Goal: Transaction & Acquisition: Purchase product/service

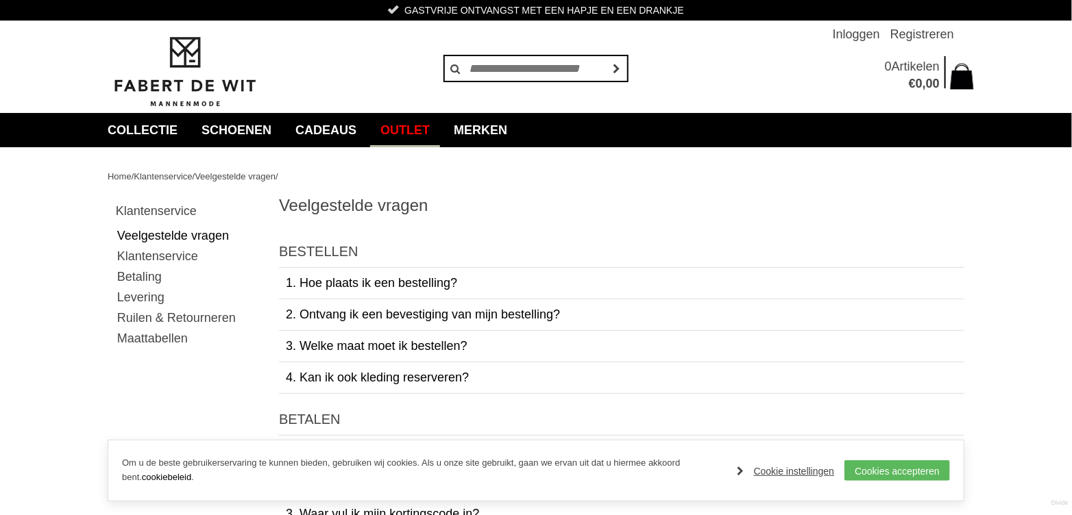
click at [418, 127] on link "Outlet" at bounding box center [405, 130] width 70 height 34
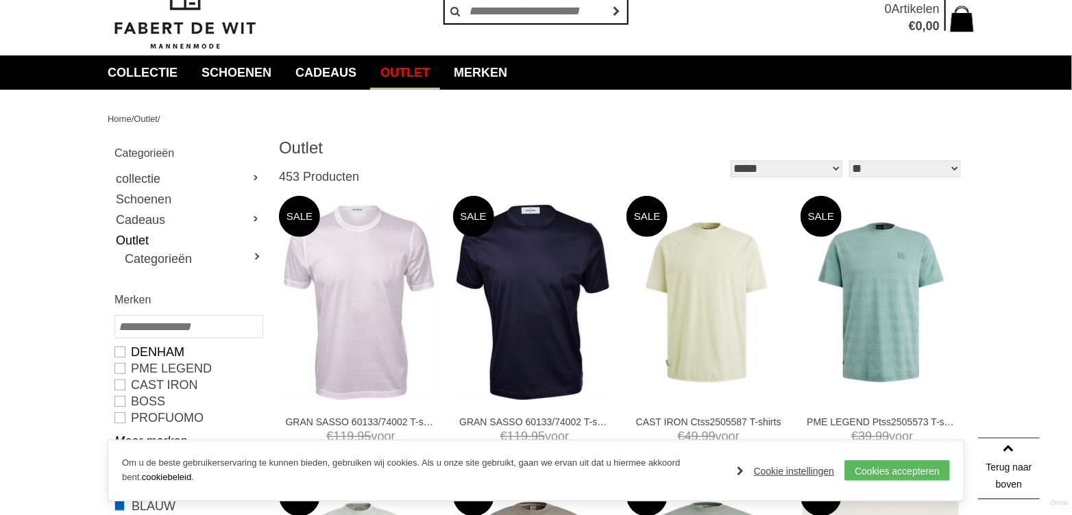
scroll to position [23, 0]
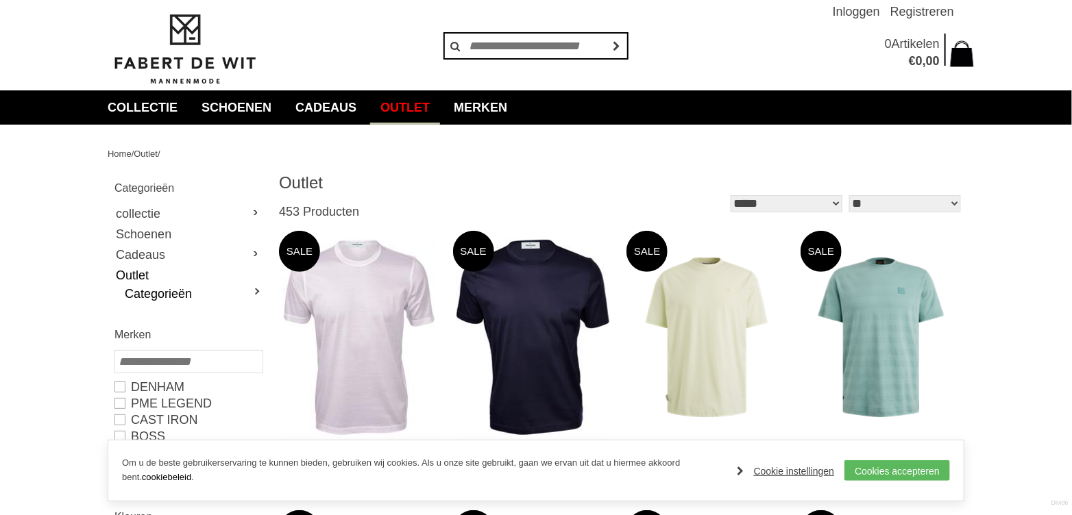
click at [255, 291] on link "Categorieën" at bounding box center [193, 294] width 137 height 16
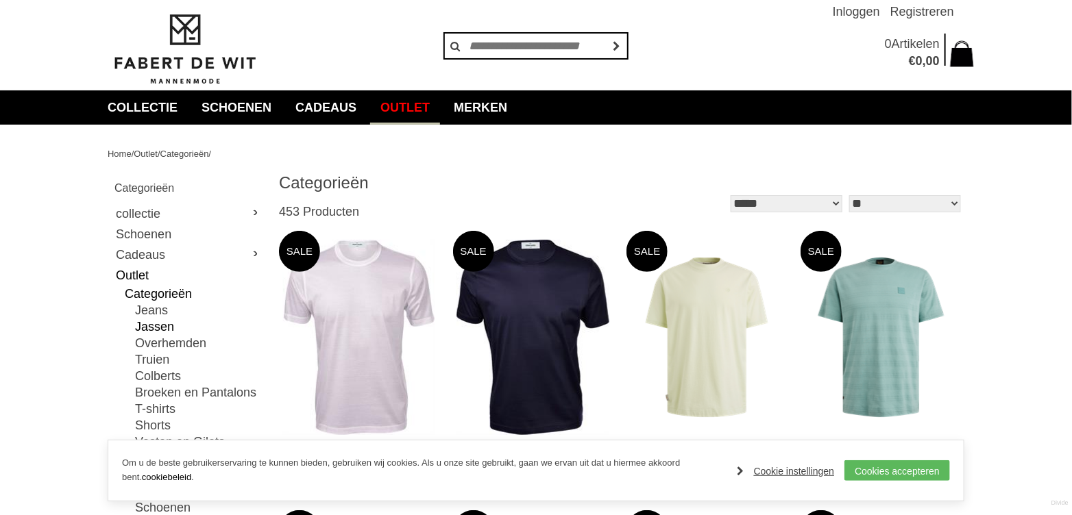
click at [151, 329] on link "Jassen" at bounding box center [198, 327] width 127 height 16
type input "**"
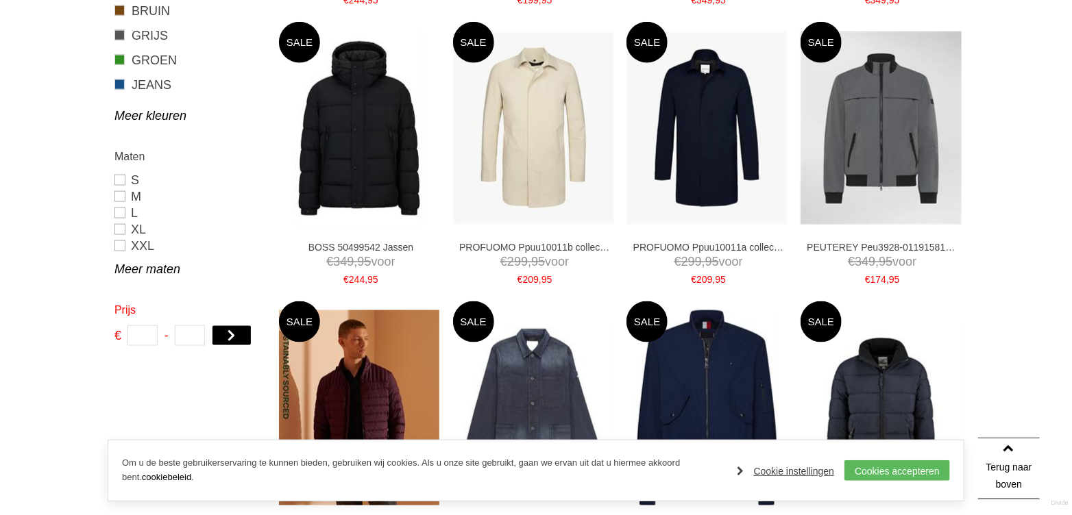
scroll to position [776, 0]
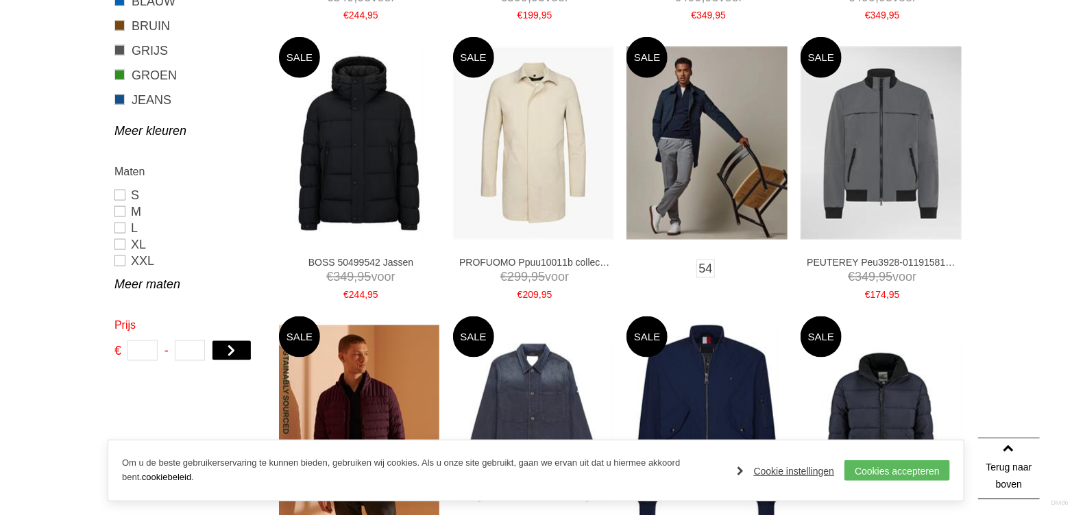
click at [671, 148] on img at bounding box center [706, 143] width 161 height 193
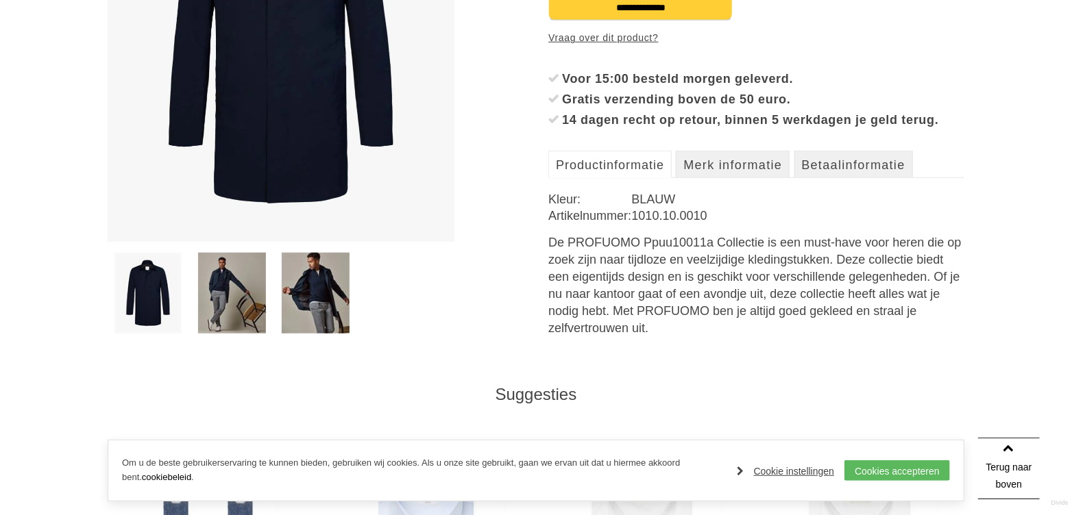
scroll to position [411, 0]
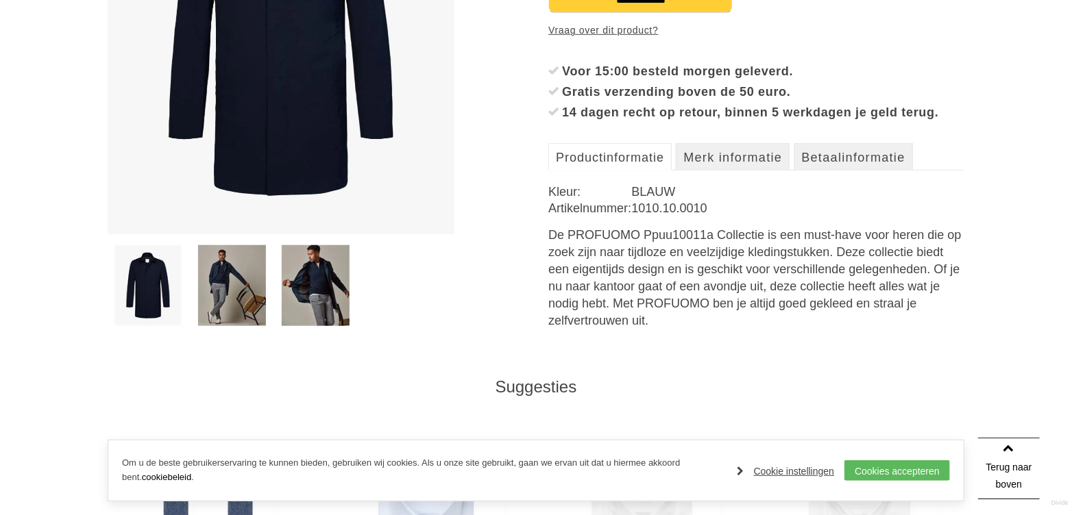
drag, startPoint x: 253, startPoint y: 291, endPoint x: 260, endPoint y: 293, distance: 7.8
click at [252, 291] on img at bounding box center [232, 285] width 68 height 81
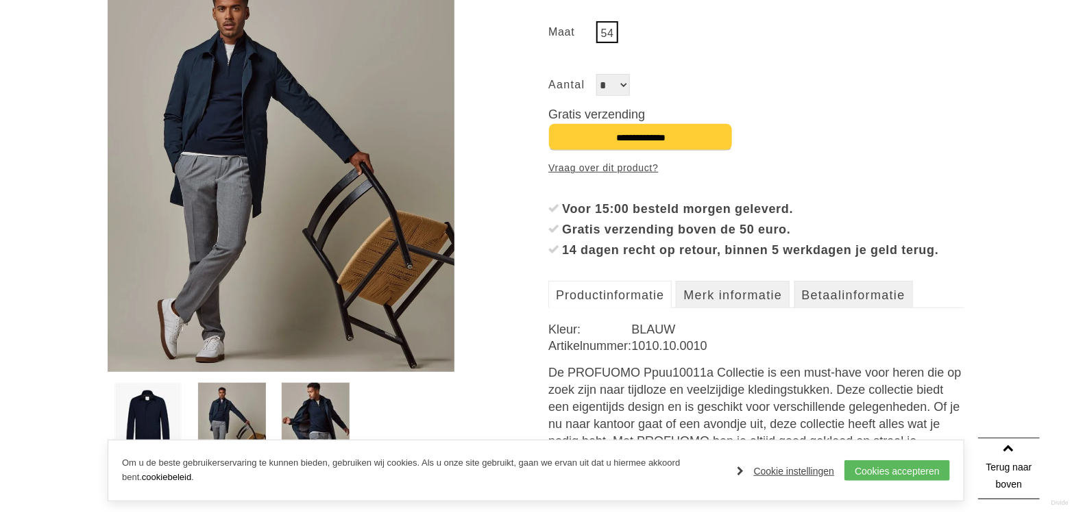
scroll to position [274, 0]
click at [313, 398] on img at bounding box center [316, 422] width 68 height 81
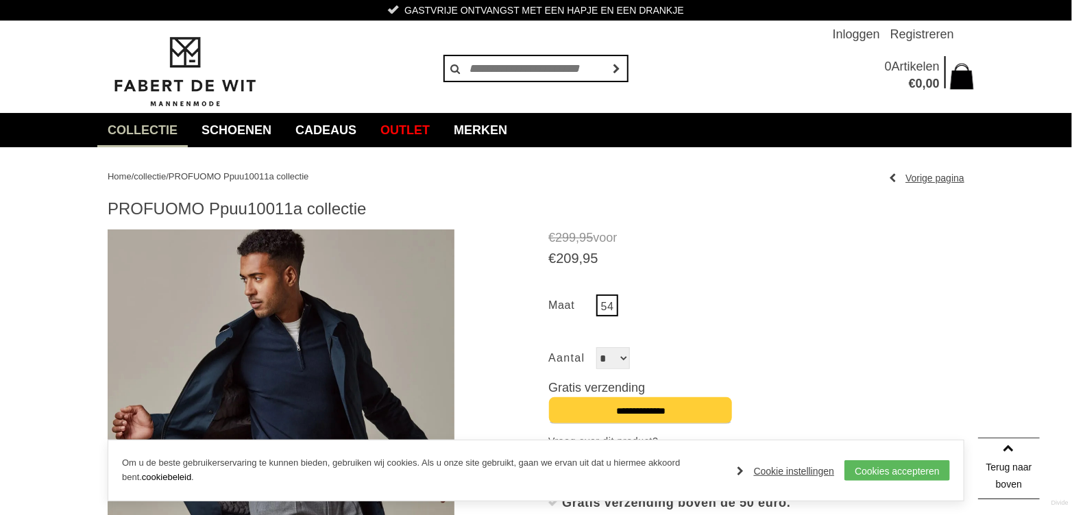
scroll to position [0, 0]
click at [517, 131] on link "Merken" at bounding box center [480, 130] width 74 height 34
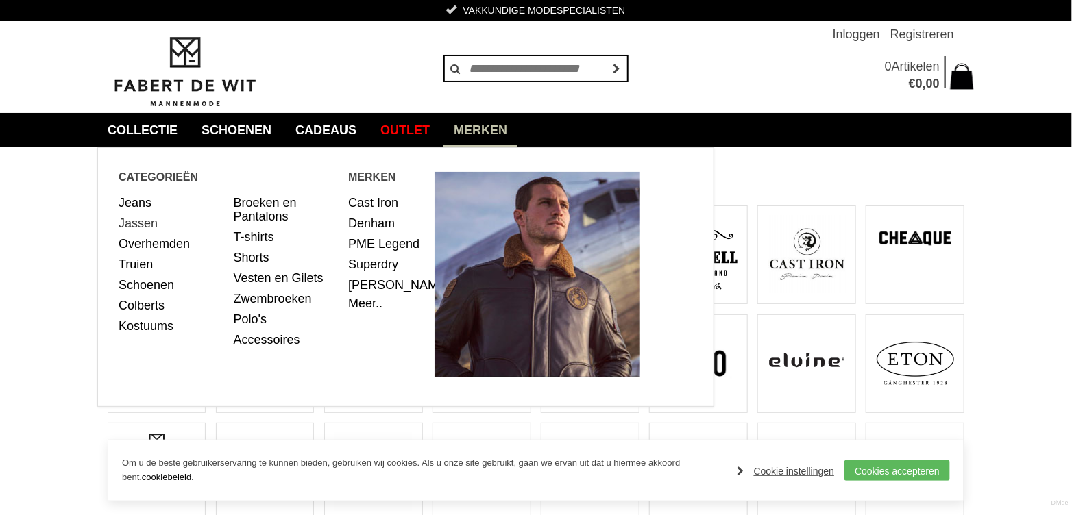
click at [141, 221] on link "Jassen" at bounding box center [171, 223] width 105 height 21
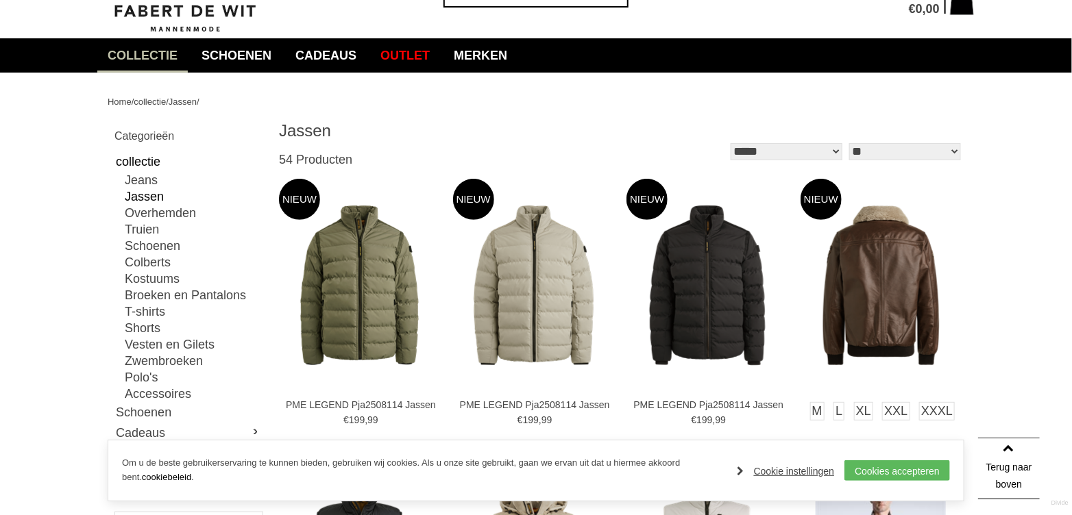
scroll to position [69, 0]
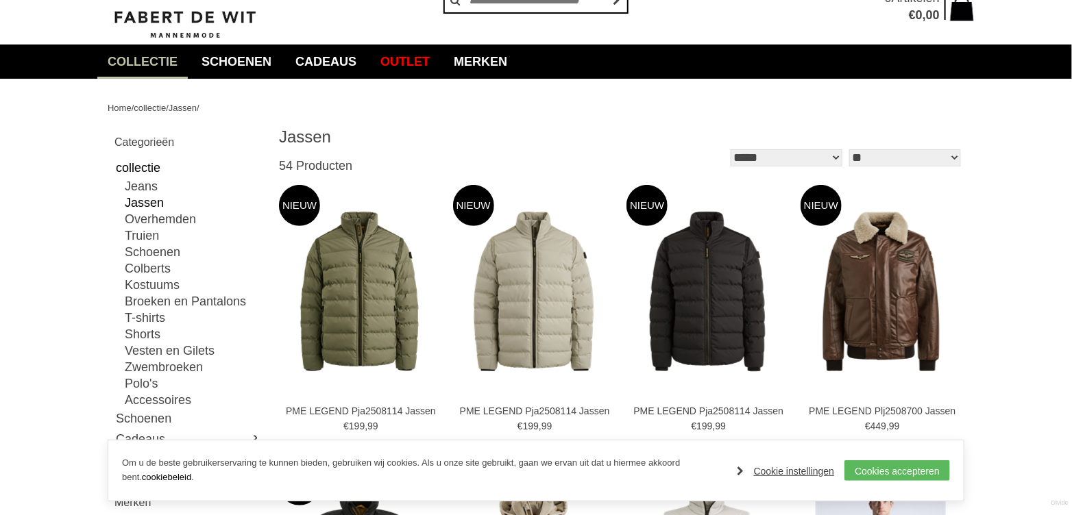
click at [839, 154] on select "**********" at bounding box center [787, 157] width 112 height 17
click at [837, 154] on select "**********" at bounding box center [787, 157] width 112 height 17
click at [942, 158] on select "** ** ** **" at bounding box center [905, 157] width 112 height 17
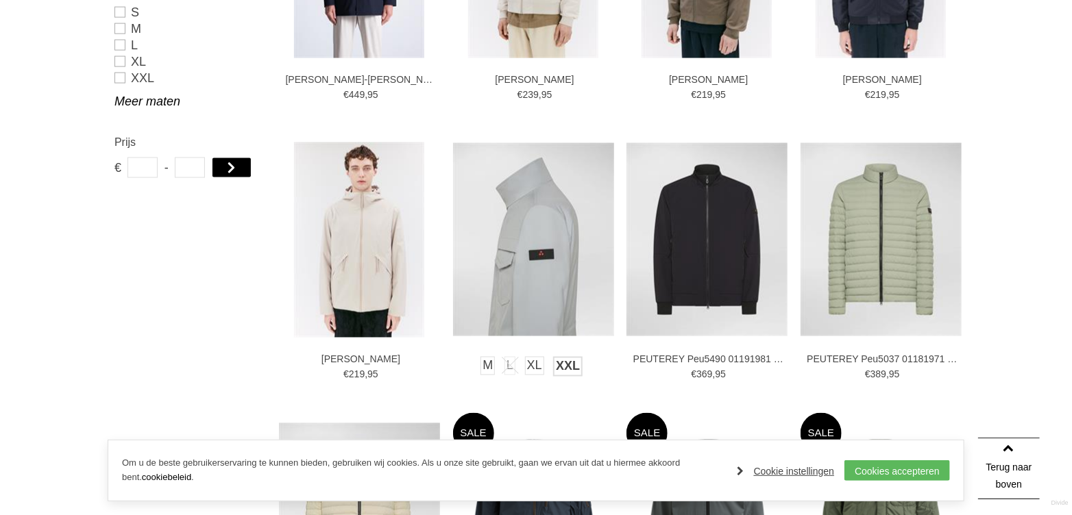
scroll to position [1028, 0]
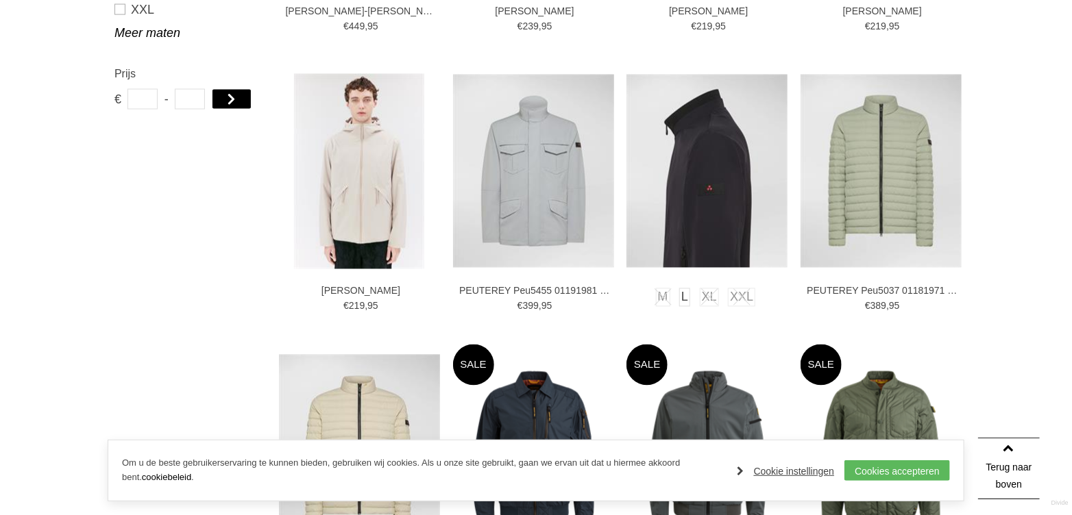
click at [698, 168] on img at bounding box center [706, 171] width 161 height 193
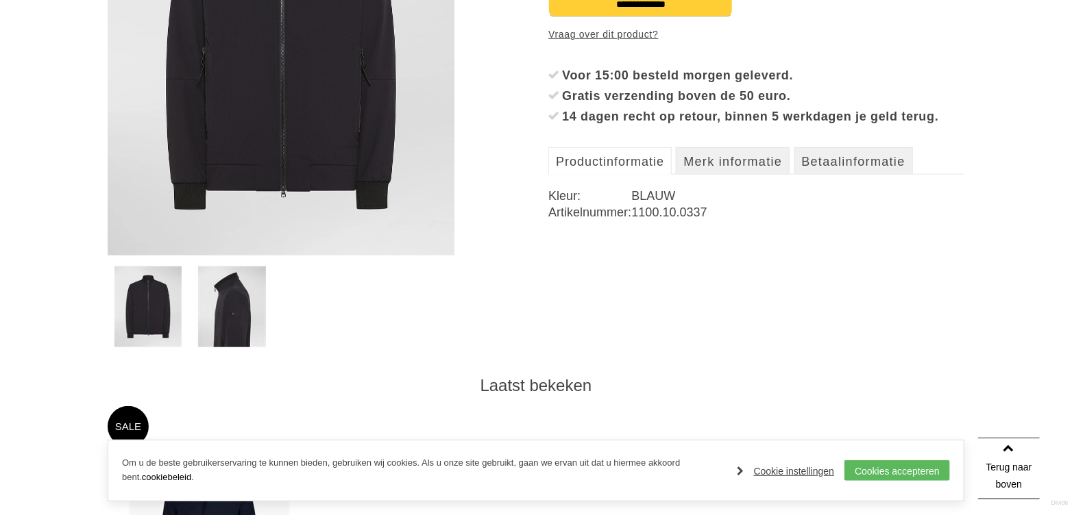
scroll to position [411, 0]
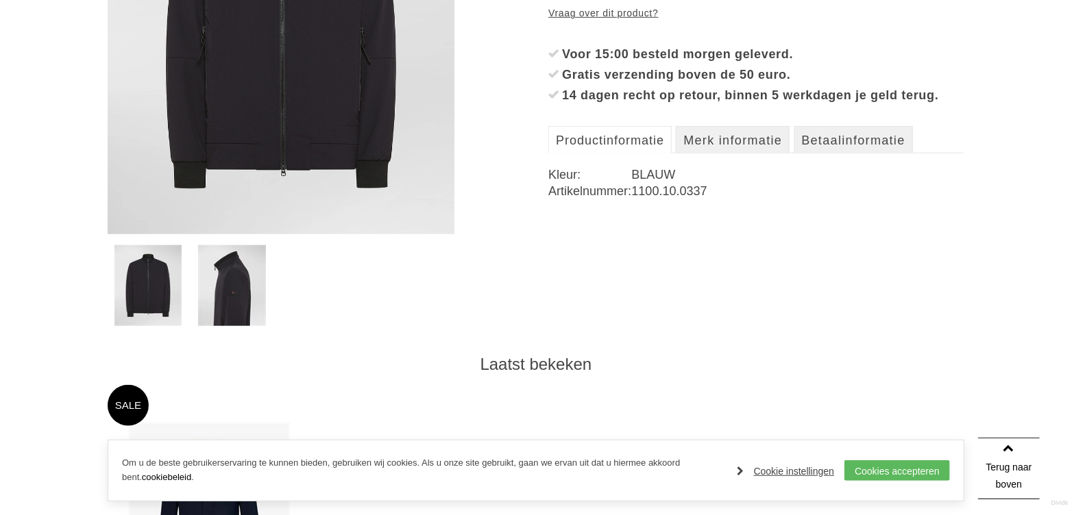
click at [234, 280] on img at bounding box center [232, 285] width 68 height 81
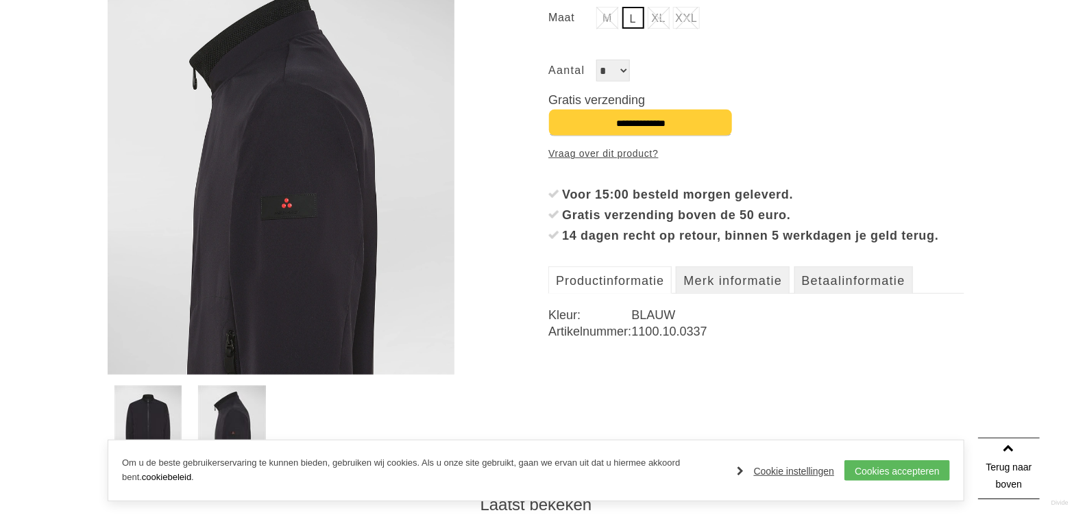
scroll to position [206, 0]
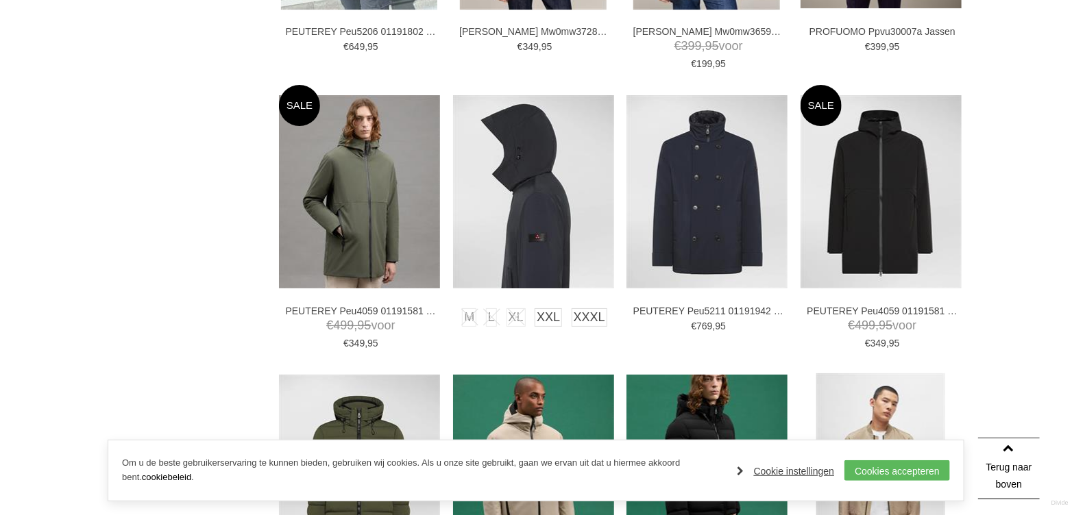
scroll to position [2124, 0]
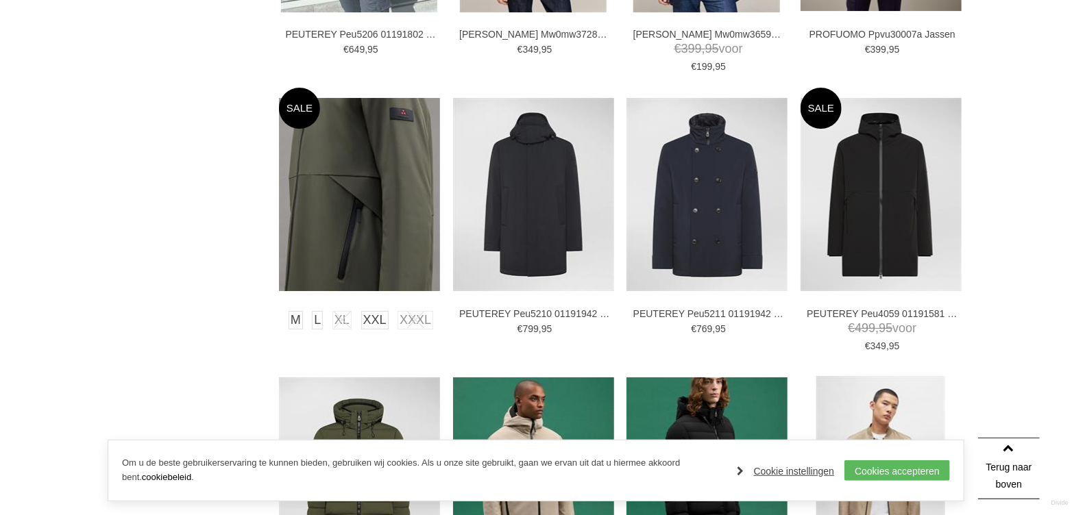
click at [379, 228] on img at bounding box center [359, 194] width 161 height 193
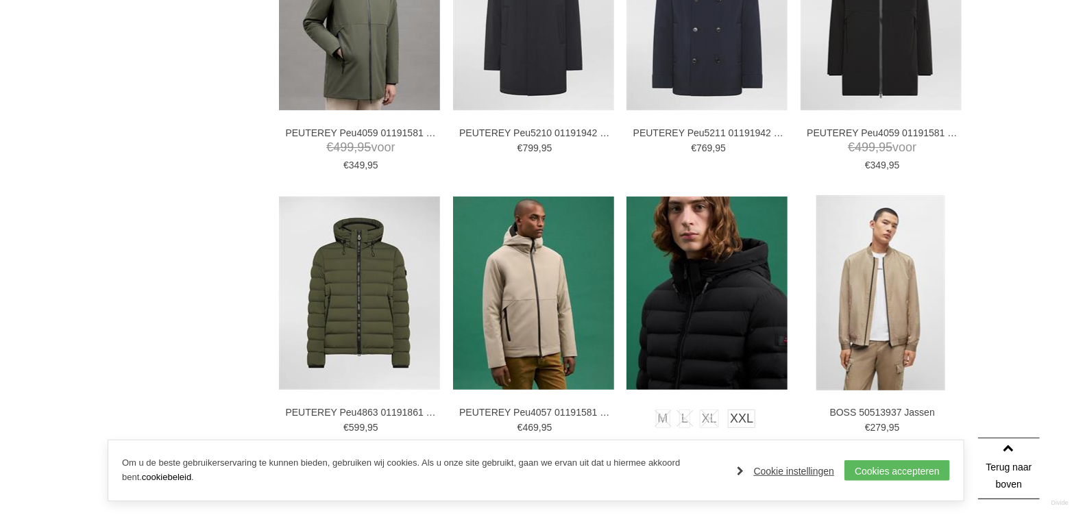
scroll to position [2330, 0]
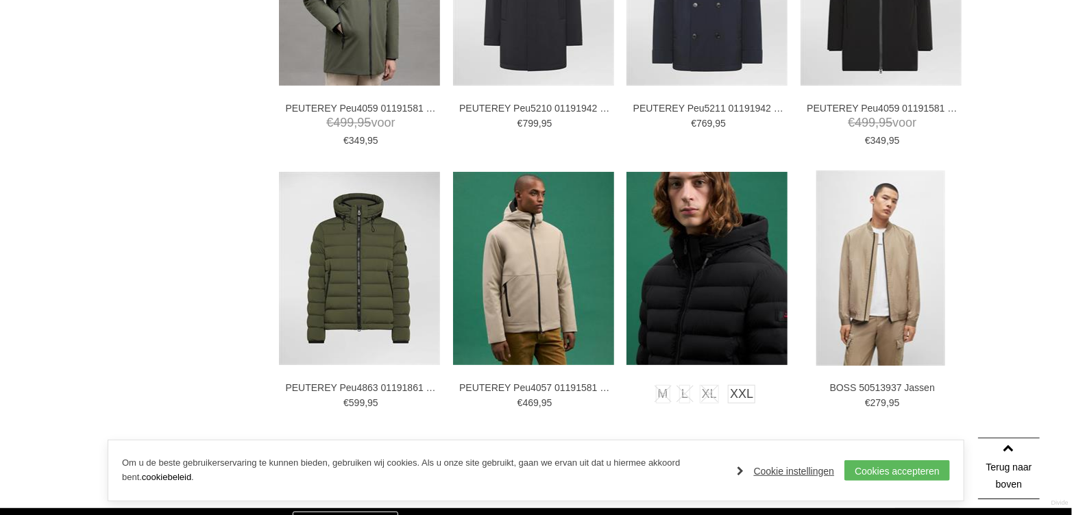
click at [734, 294] on img at bounding box center [706, 268] width 161 height 193
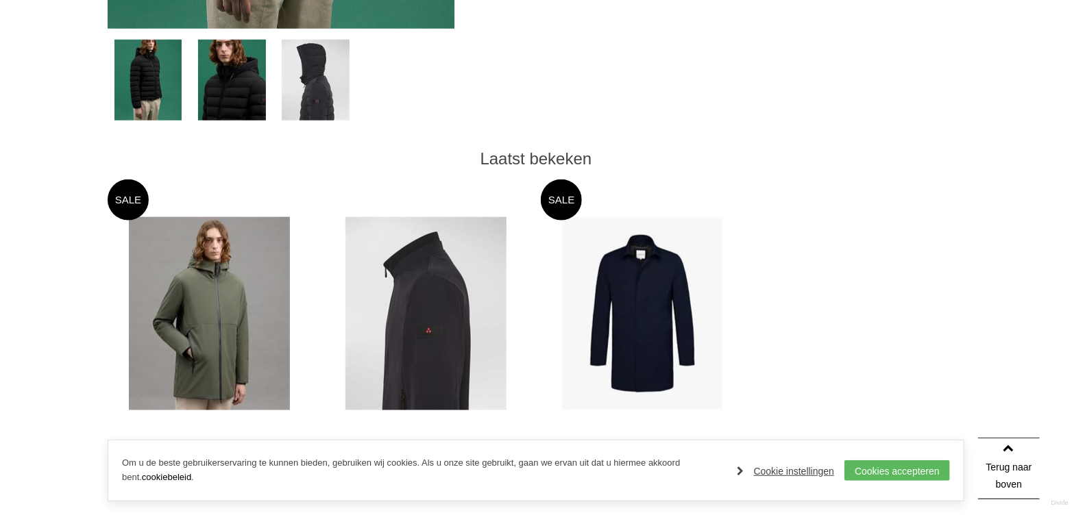
scroll to position [685, 0]
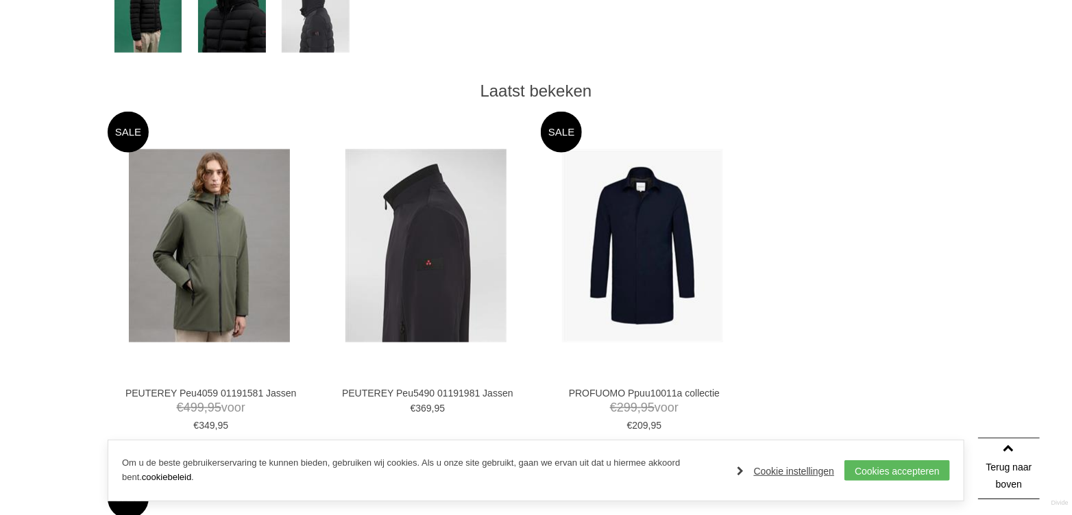
click at [471, 304] on img at bounding box center [425, 245] width 161 height 193
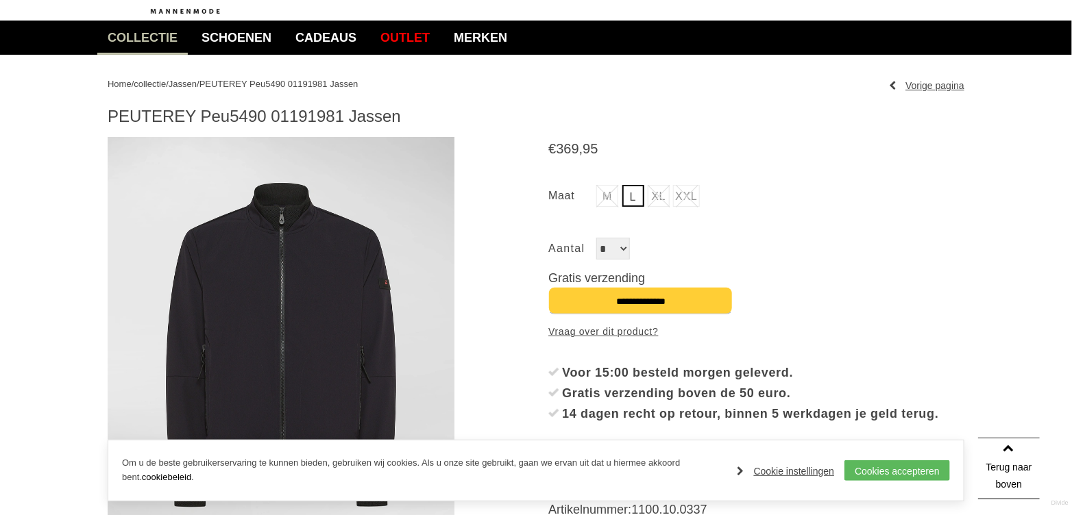
click at [366, 315] on img at bounding box center [281, 345] width 347 height 416
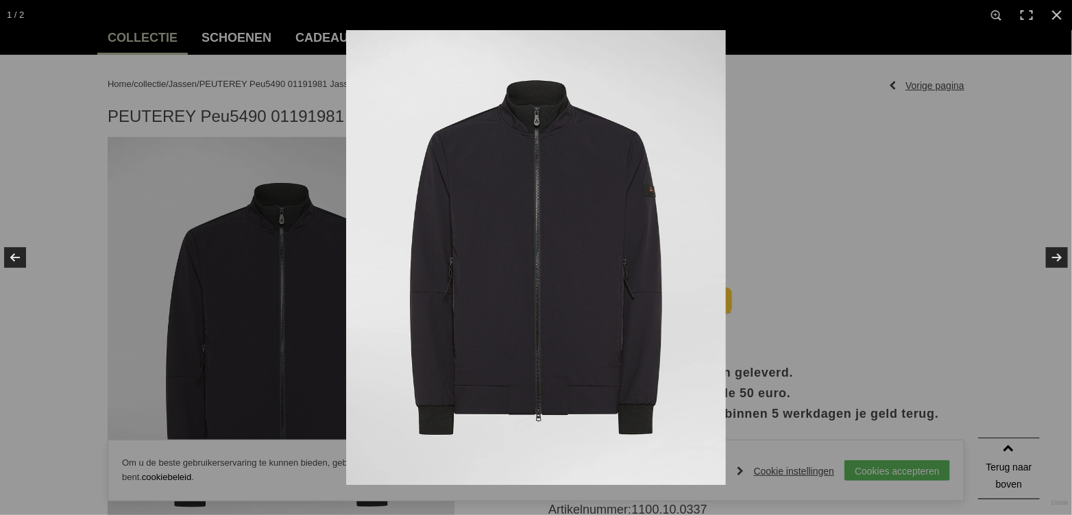
scroll to position [69, 0]
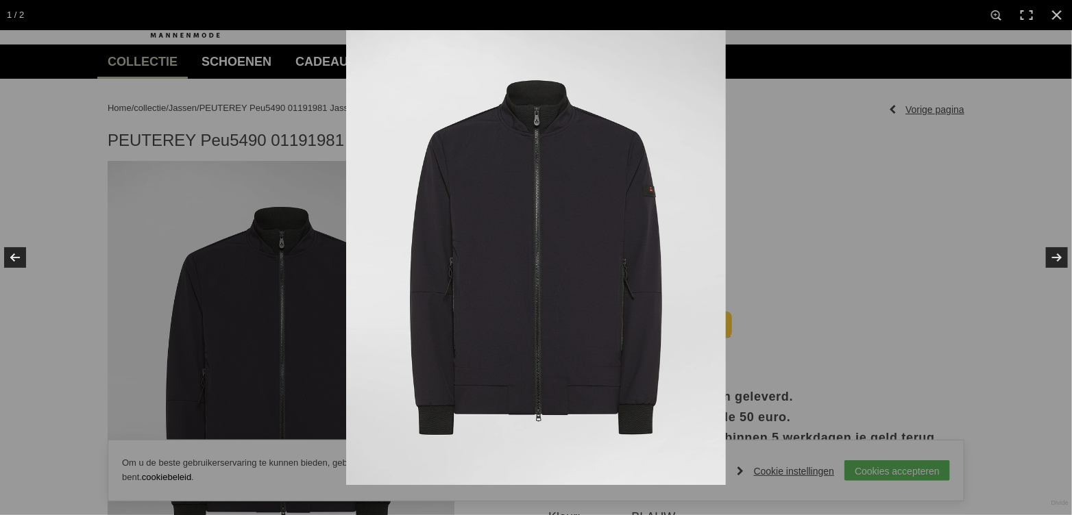
click at [600, 280] on img at bounding box center [536, 257] width 380 height 455
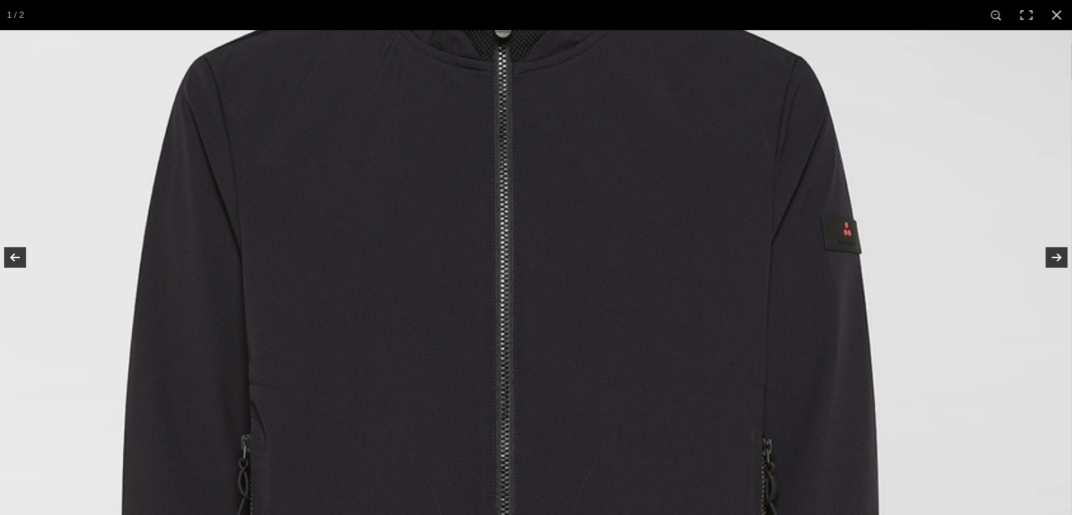
click at [648, 281] on img at bounding box center [500, 435] width 1143 height 1371
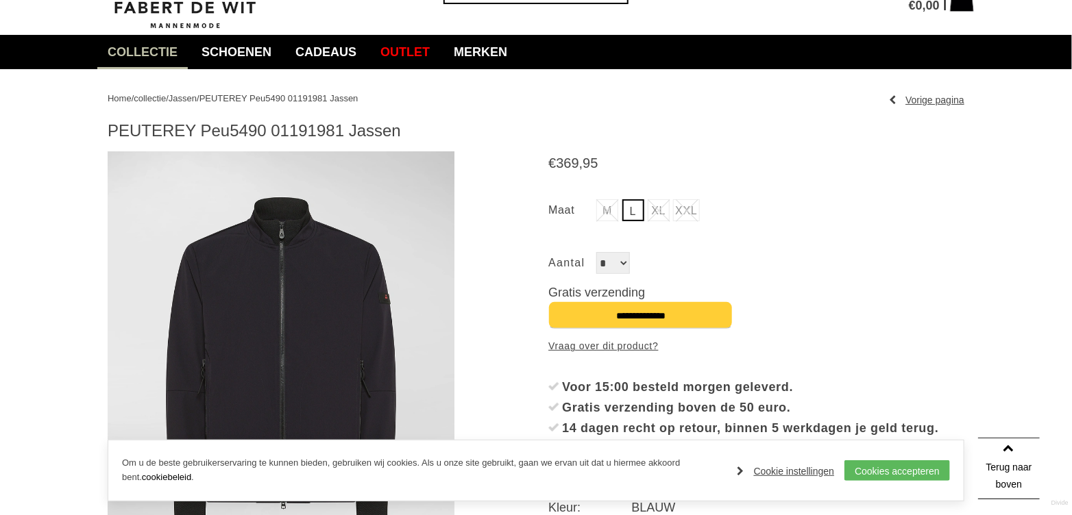
scroll to position [0, 0]
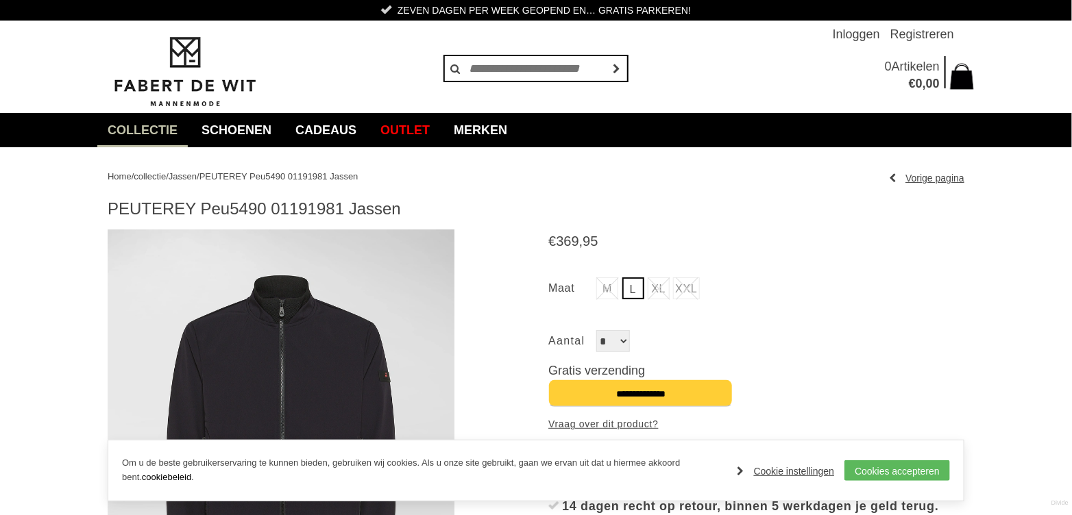
click at [195, 179] on span "Jassen" at bounding box center [183, 176] width 28 height 10
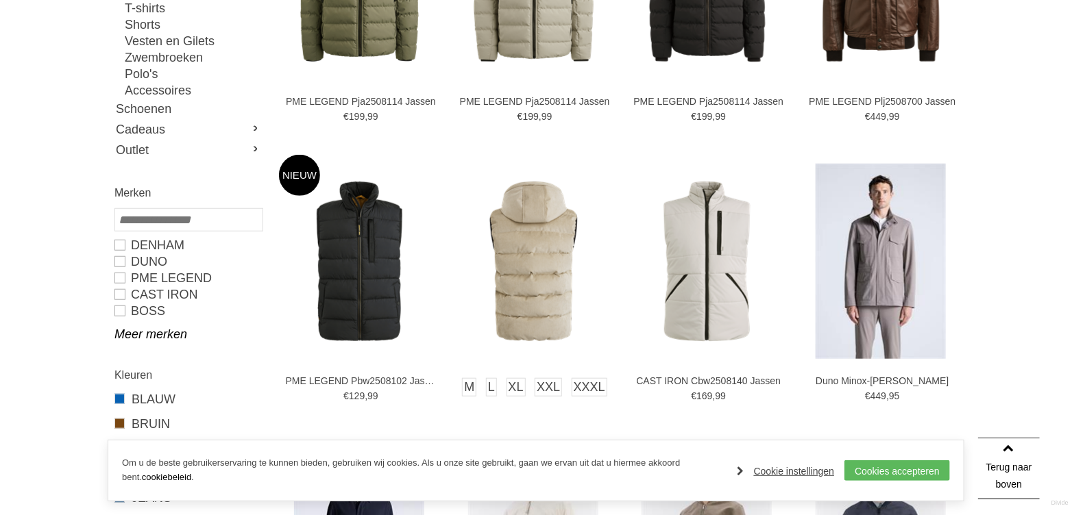
scroll to position [411, 0]
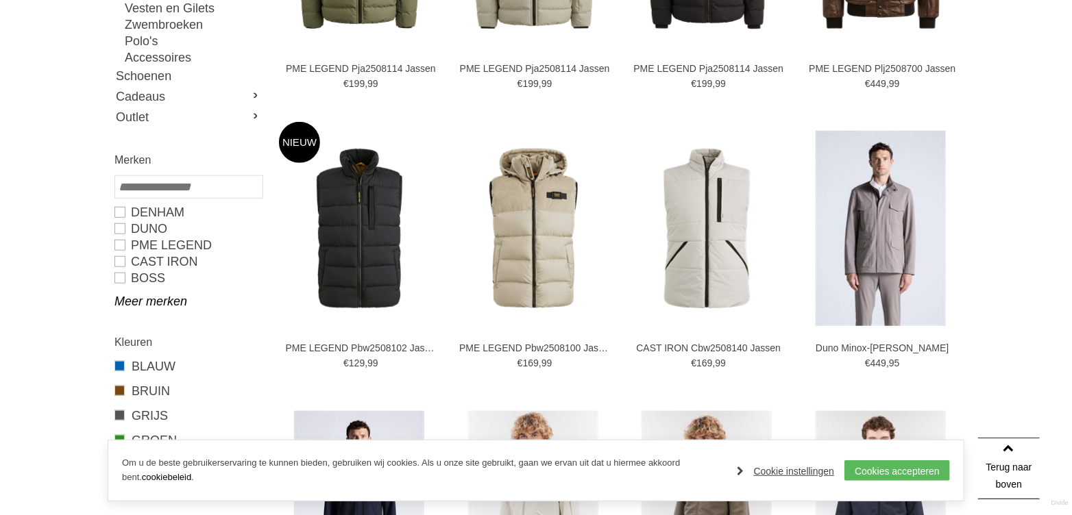
click at [170, 288] on div "DENHAM Duno PME LEGEND CAST IRON BOSS PROFUOMO Dstrezzed ELVINE Meer merken" at bounding box center [187, 257] width 147 height 106
click at [167, 304] on link "Meer merken" at bounding box center [187, 301] width 147 height 16
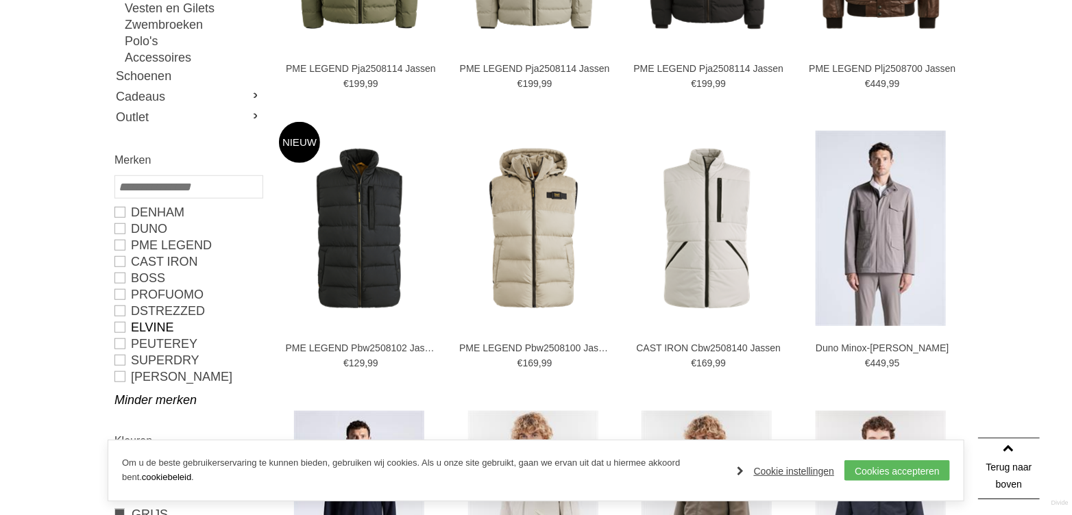
click at [156, 323] on link "ELVINE" at bounding box center [187, 327] width 147 height 16
type input "***"
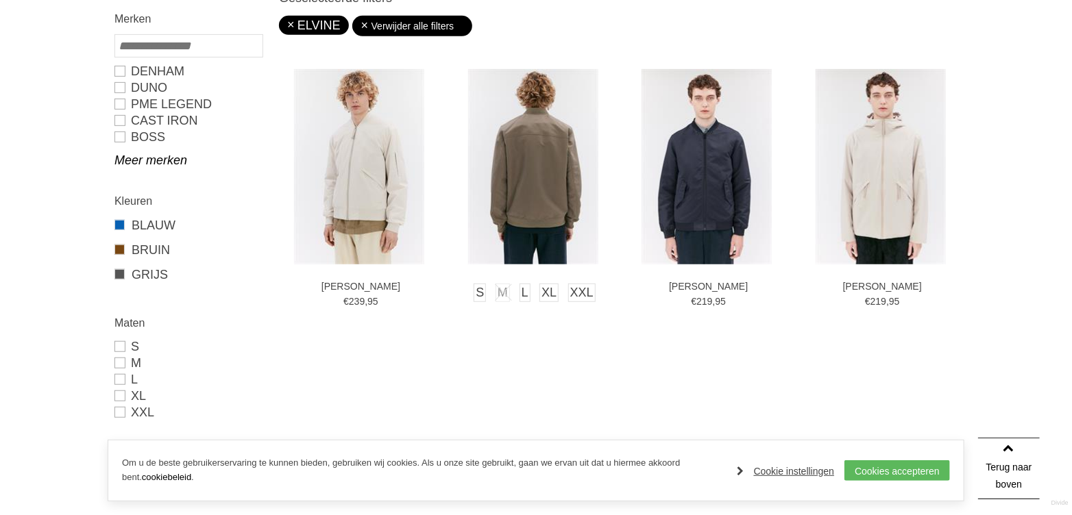
scroll to position [274, 0]
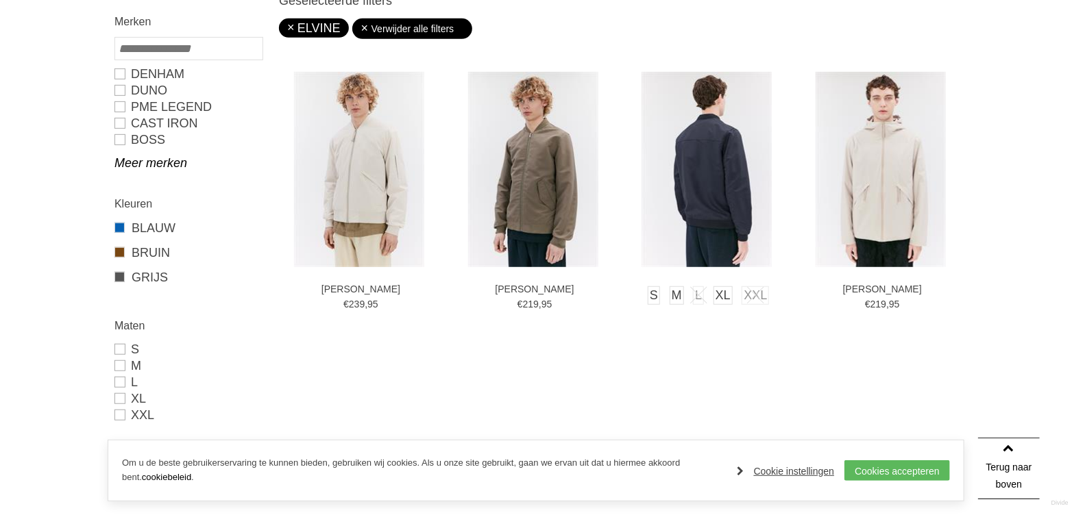
click at [696, 207] on img at bounding box center [706, 169] width 130 height 195
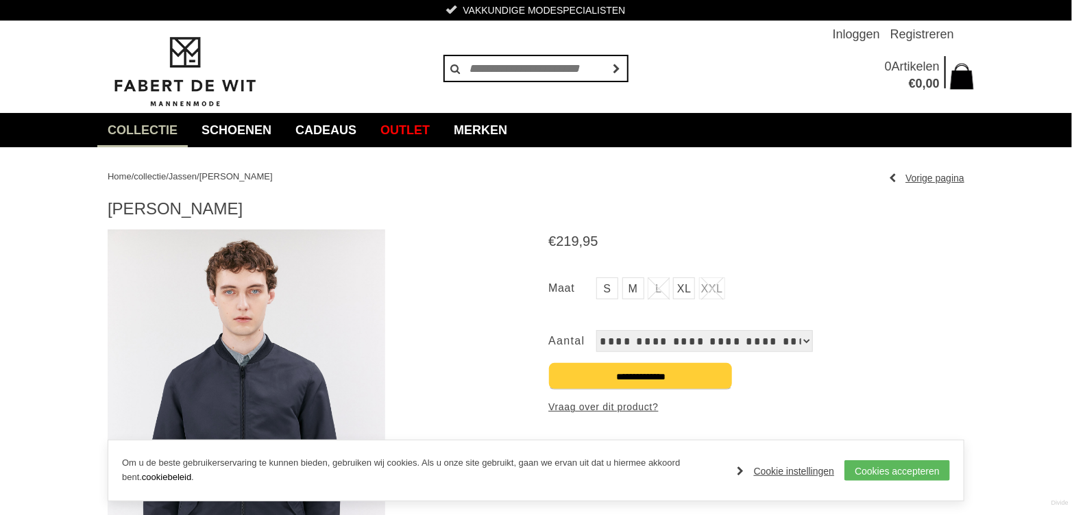
click at [186, 175] on span "Jassen" at bounding box center [183, 176] width 28 height 10
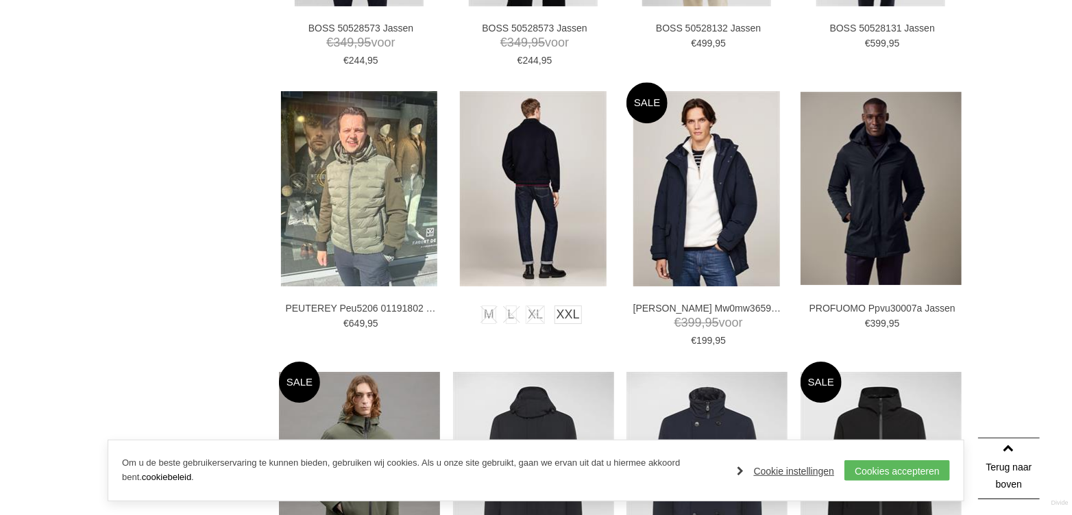
scroll to position [1782, 0]
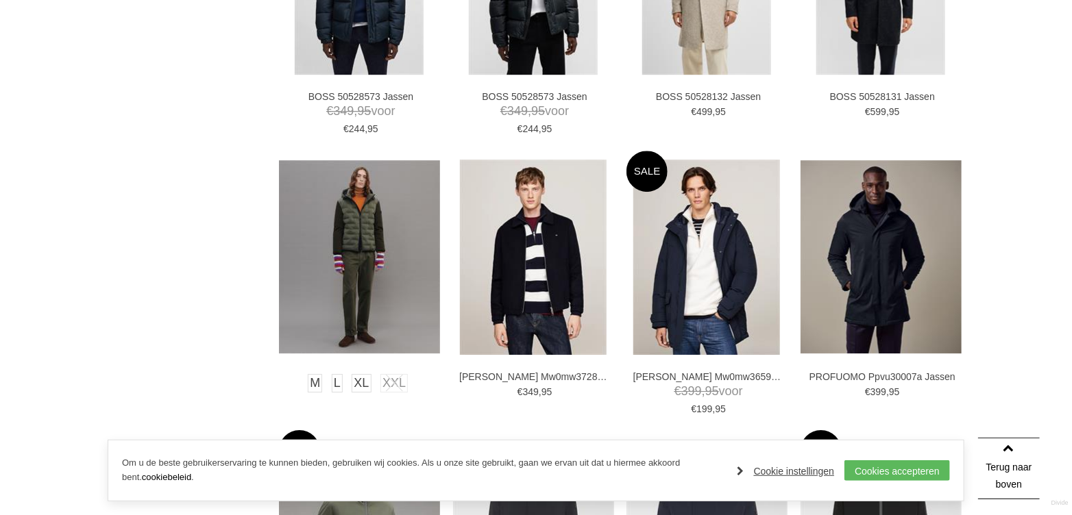
click at [376, 238] on img at bounding box center [359, 256] width 161 height 193
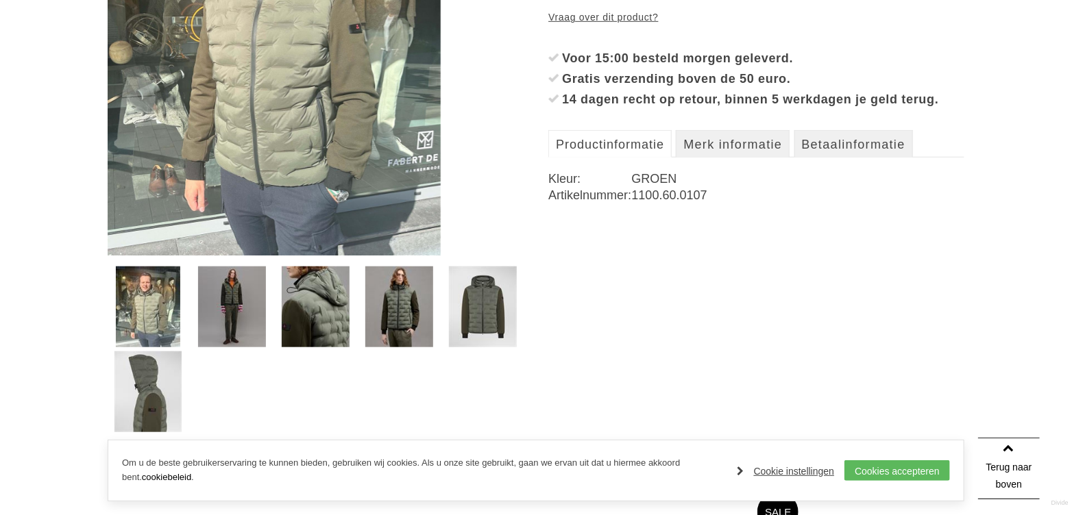
scroll to position [411, 0]
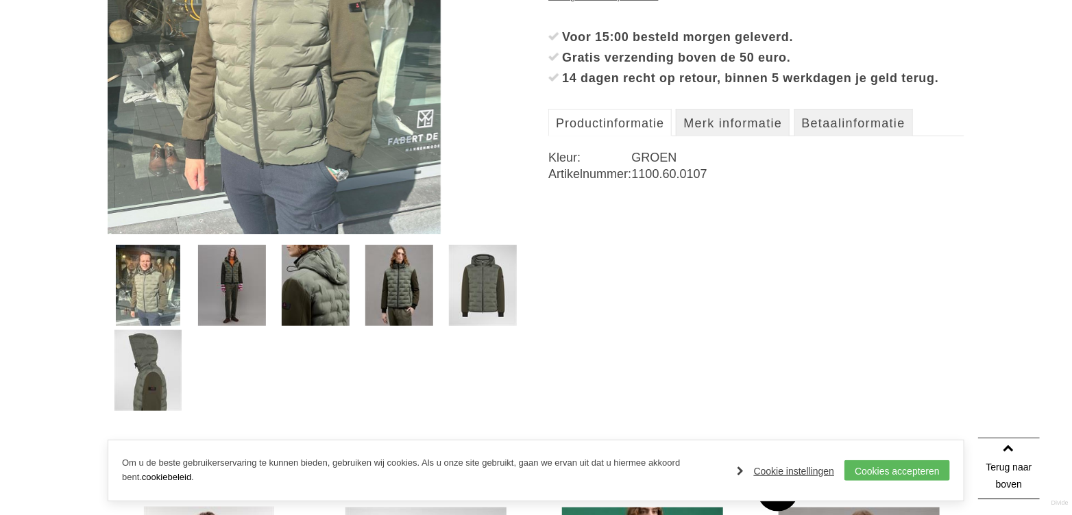
click at [416, 280] on img at bounding box center [399, 285] width 68 height 81
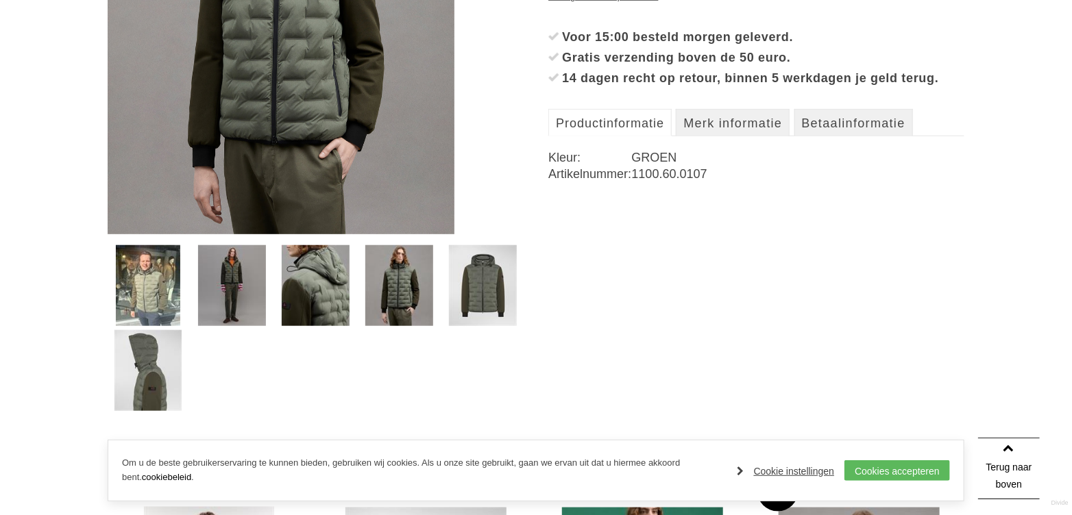
click at [219, 284] on img at bounding box center [232, 285] width 68 height 81
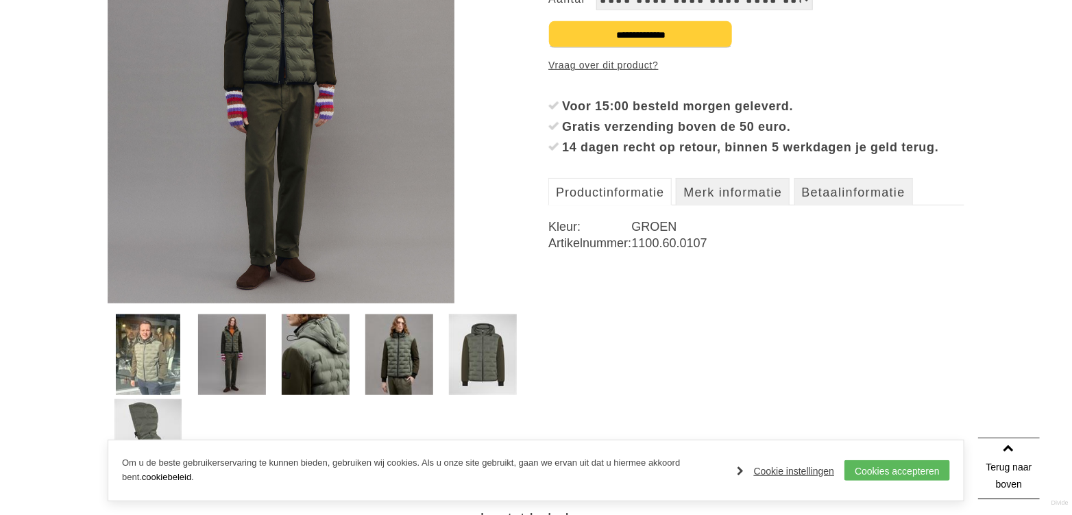
scroll to position [274, 0]
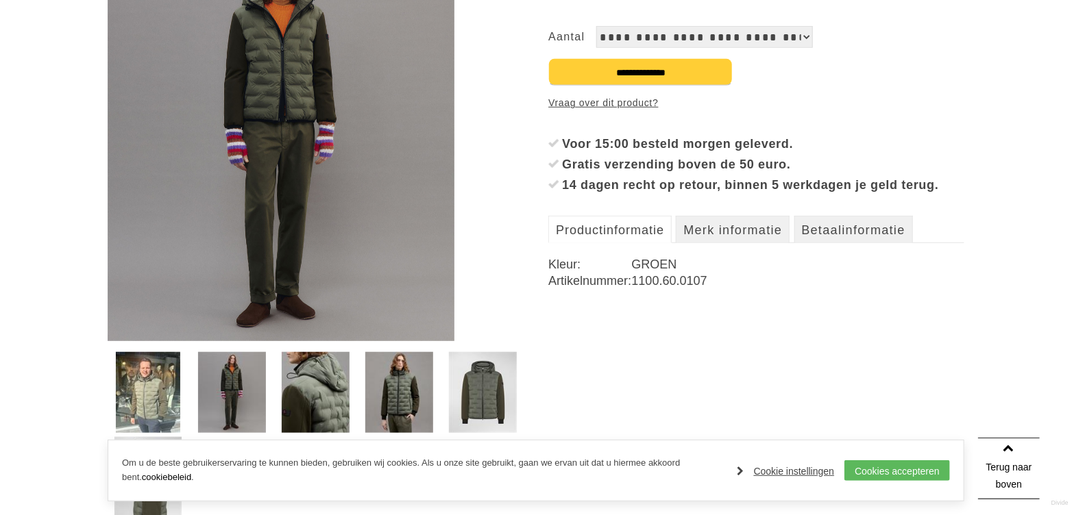
click at [140, 415] on div at bounding box center [316, 437] width 416 height 170
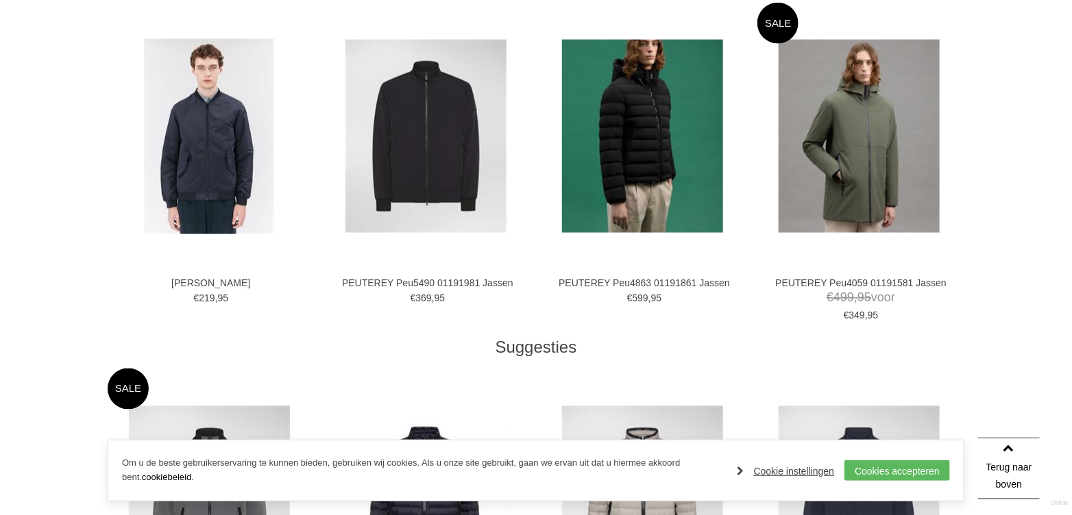
scroll to position [891, 0]
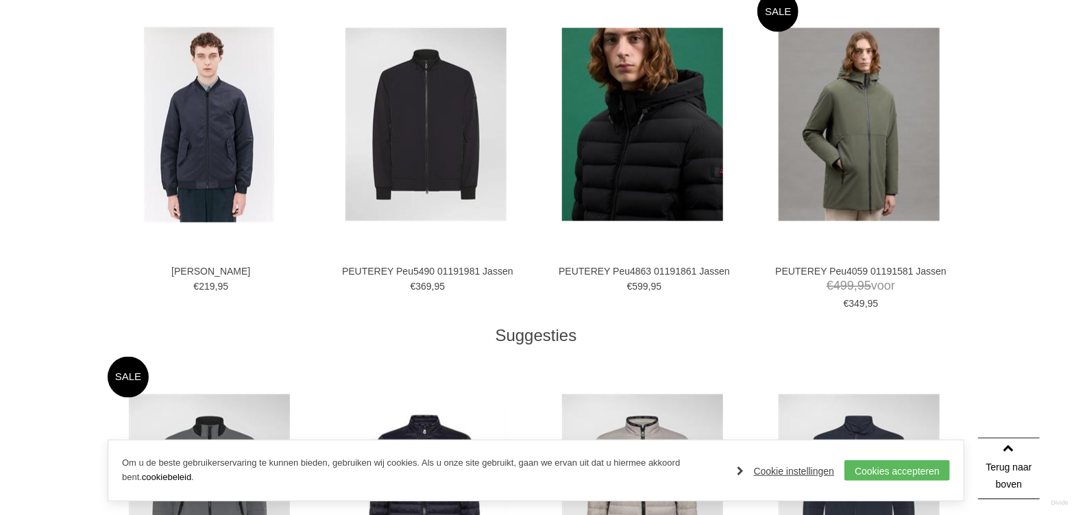
click at [641, 145] on img at bounding box center [642, 124] width 161 height 193
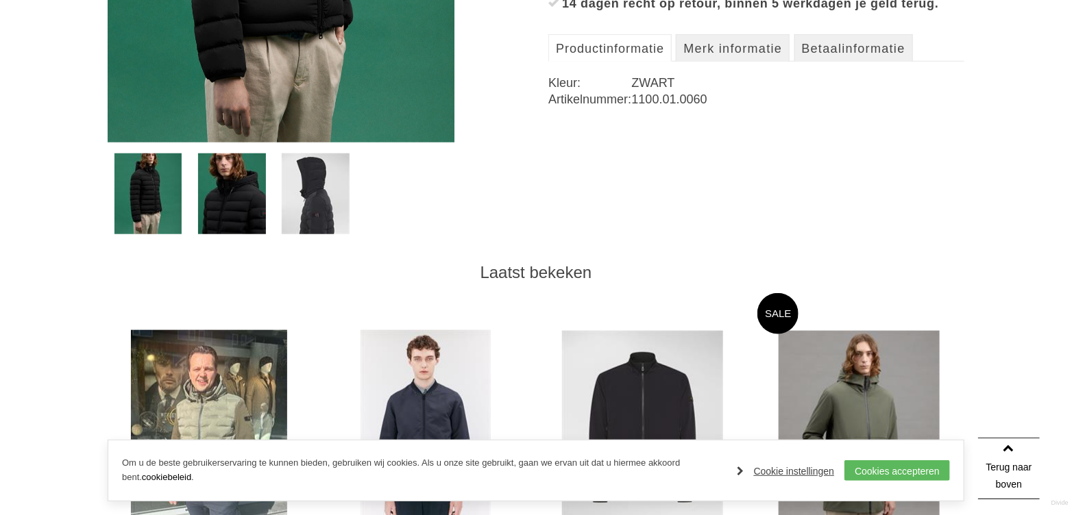
scroll to position [480, 0]
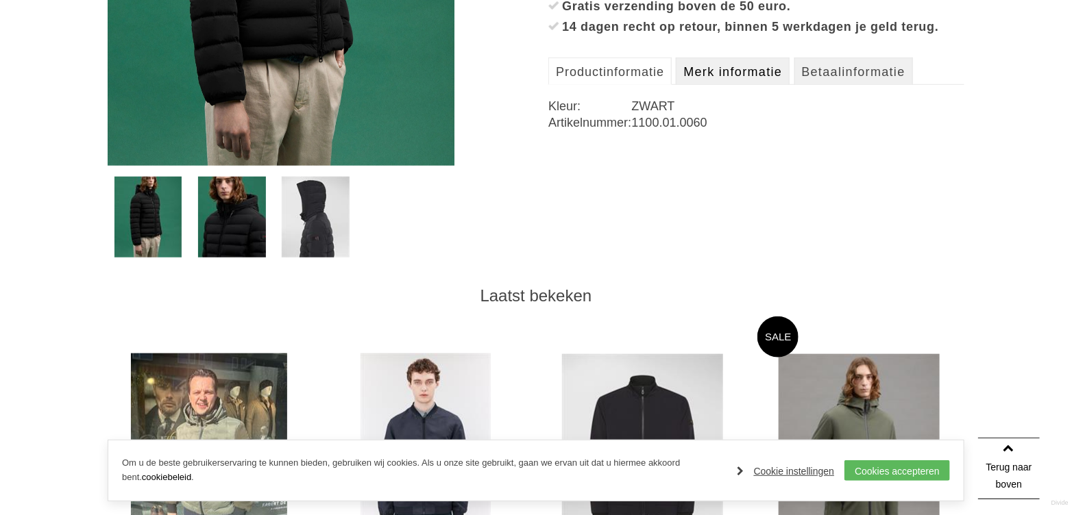
click at [764, 85] on link "Merk informatie" at bounding box center [733, 71] width 114 height 27
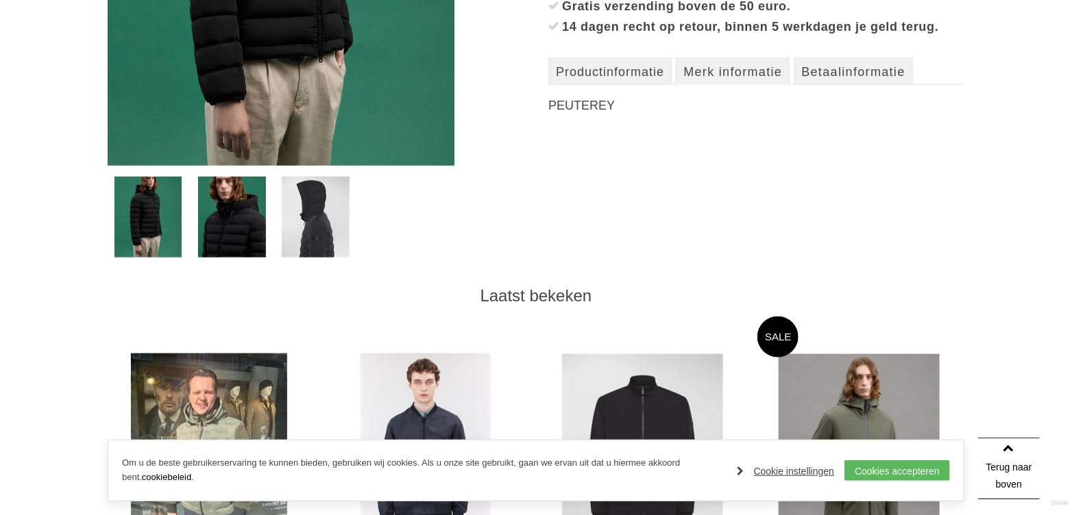
click at [751, 85] on link "Merk informatie" at bounding box center [733, 71] width 114 height 27
click at [874, 85] on link "Betaalinformatie" at bounding box center [853, 71] width 119 height 27
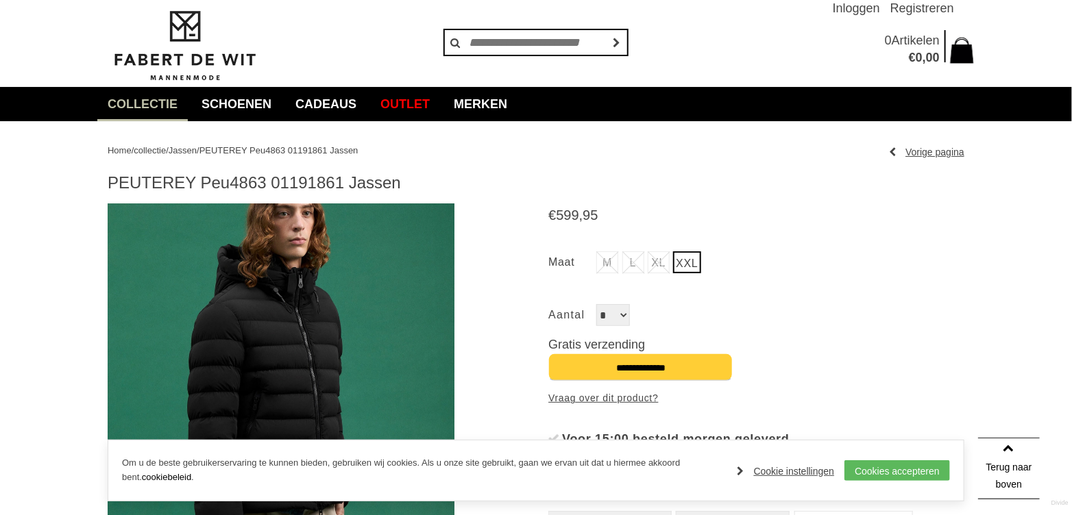
scroll to position [0, 0]
